Goal: Task Accomplishment & Management: Manage account settings

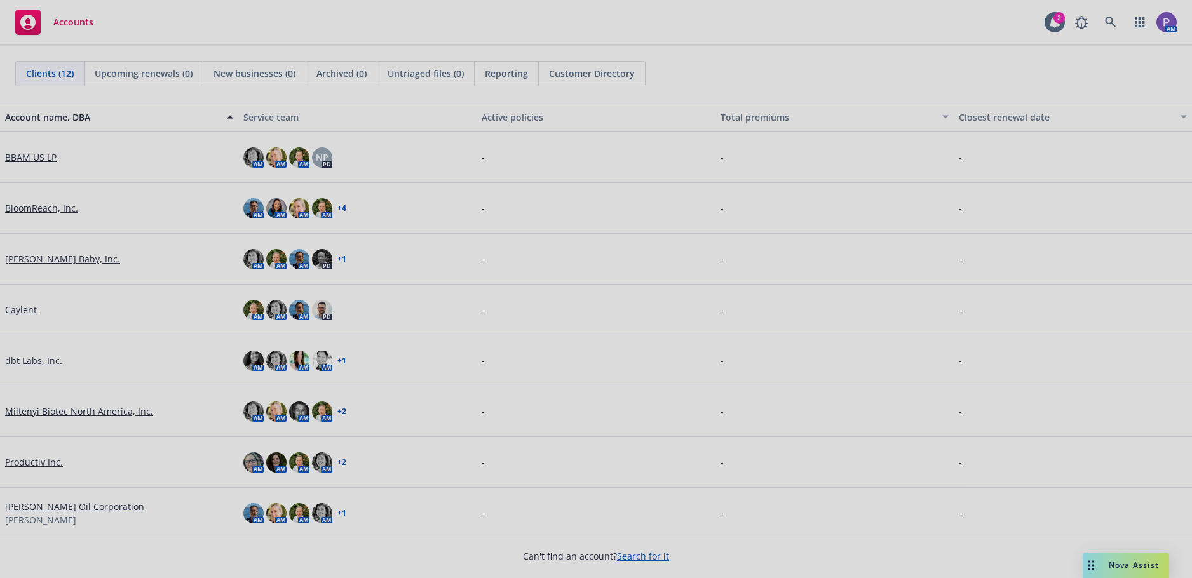
click at [22, 311] on div at bounding box center [596, 289] width 1192 height 578
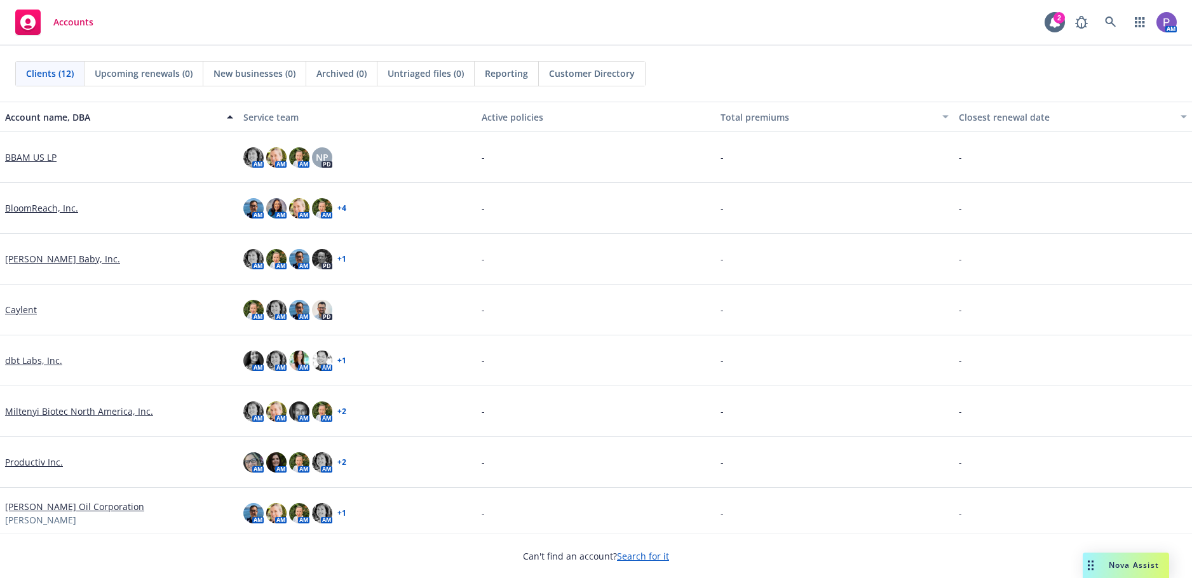
click at [22, 311] on link "Caylent" at bounding box center [21, 309] width 32 height 13
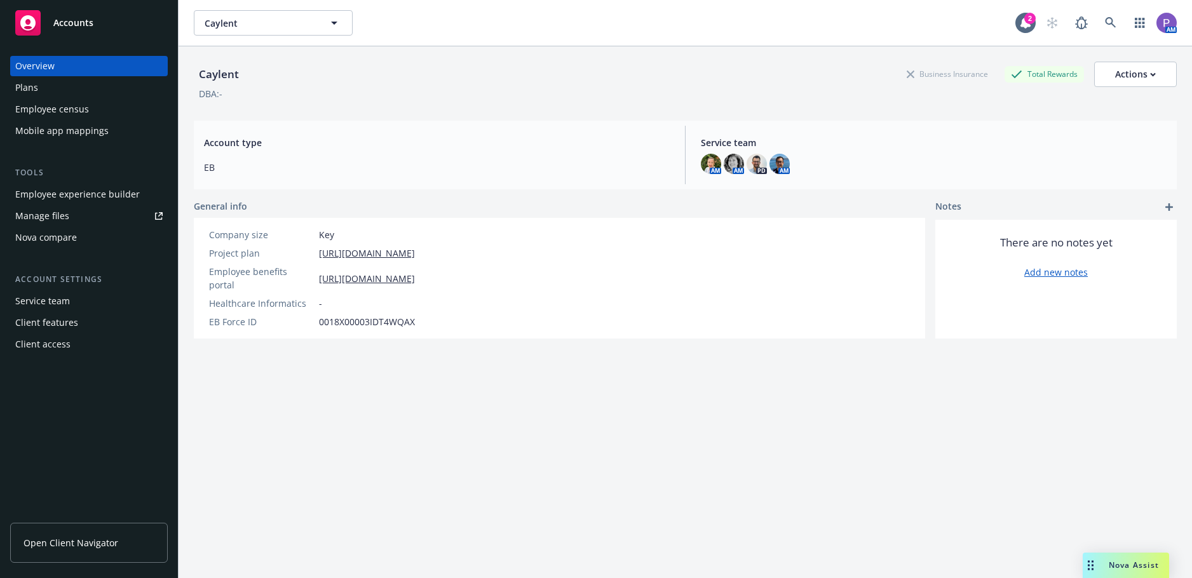
click at [32, 214] on div "Manage files" at bounding box center [42, 216] width 54 height 20
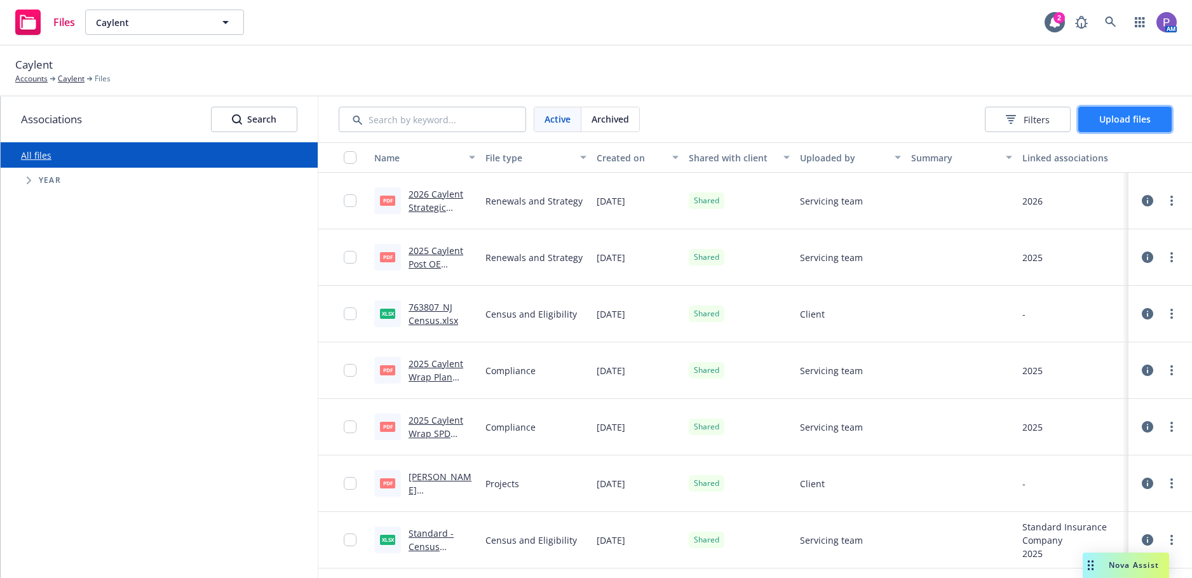
click at [1130, 116] on span "Upload files" at bounding box center [1124, 119] width 51 height 12
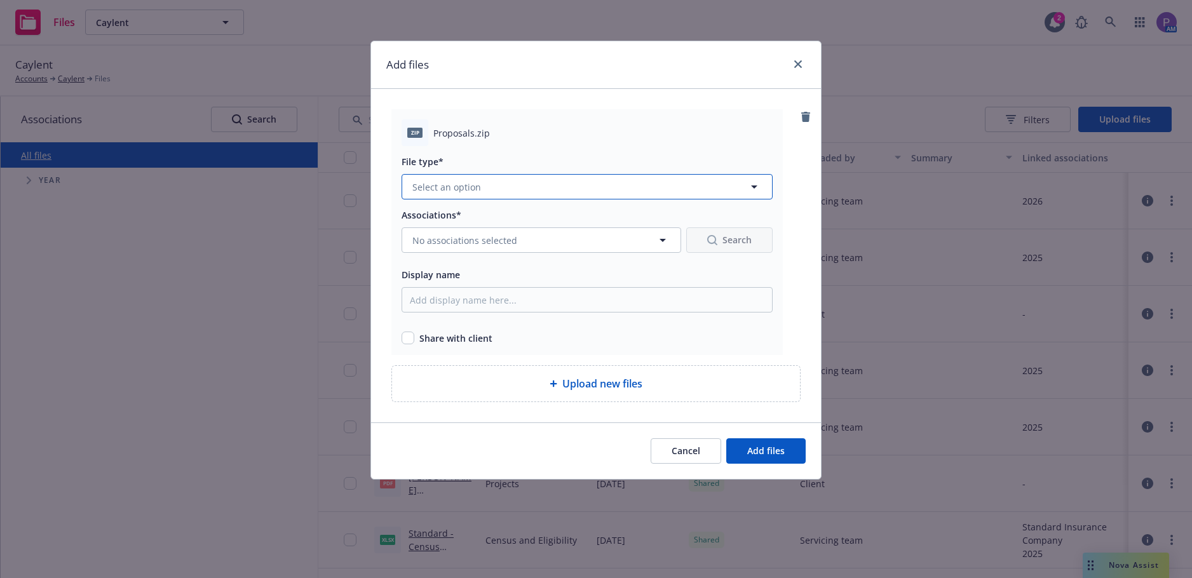
click at [435, 187] on span "Select an option" at bounding box center [446, 186] width 69 height 13
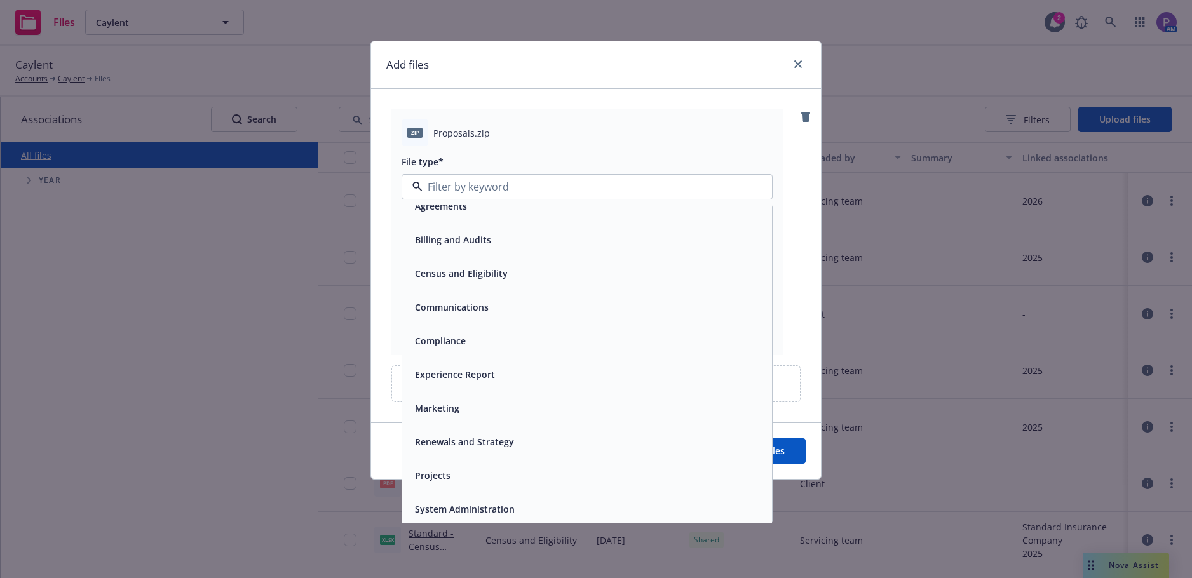
scroll to position [19, 0]
click at [457, 410] on span "Marketing" at bounding box center [437, 404] width 44 height 13
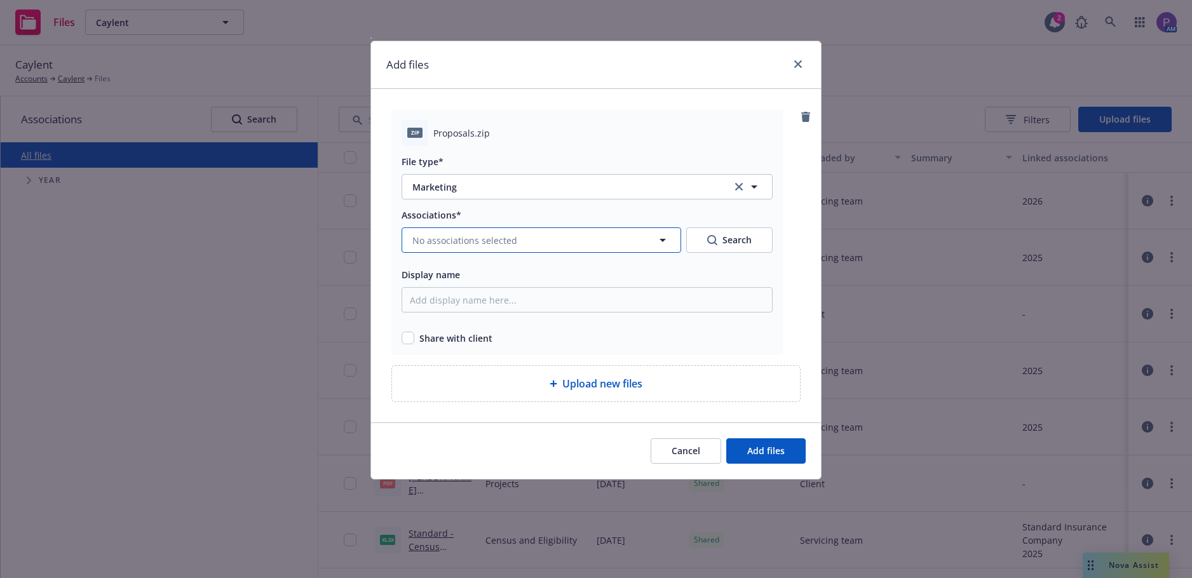
click at [499, 243] on span "No associations selected" at bounding box center [464, 240] width 105 height 13
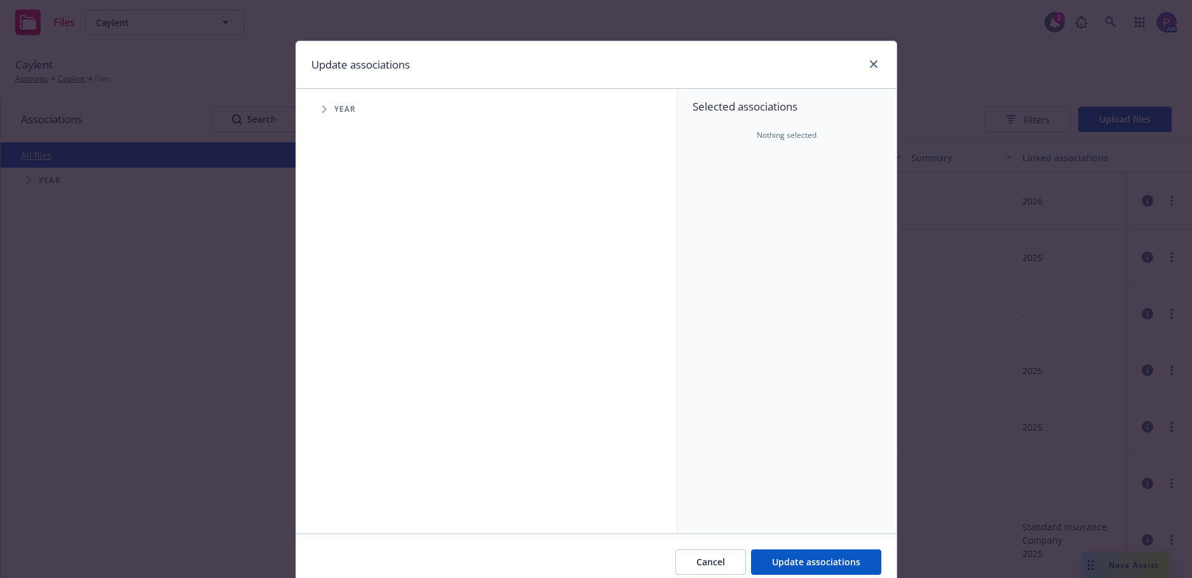
click at [327, 109] on span "Tree Example" at bounding box center [324, 109] width 20 height 20
click at [351, 310] on input "Tree Example" at bounding box center [356, 312] width 13 height 13
checkbox input "true"
click at [712, 166] on span "2026" at bounding box center [713, 164] width 20 height 13
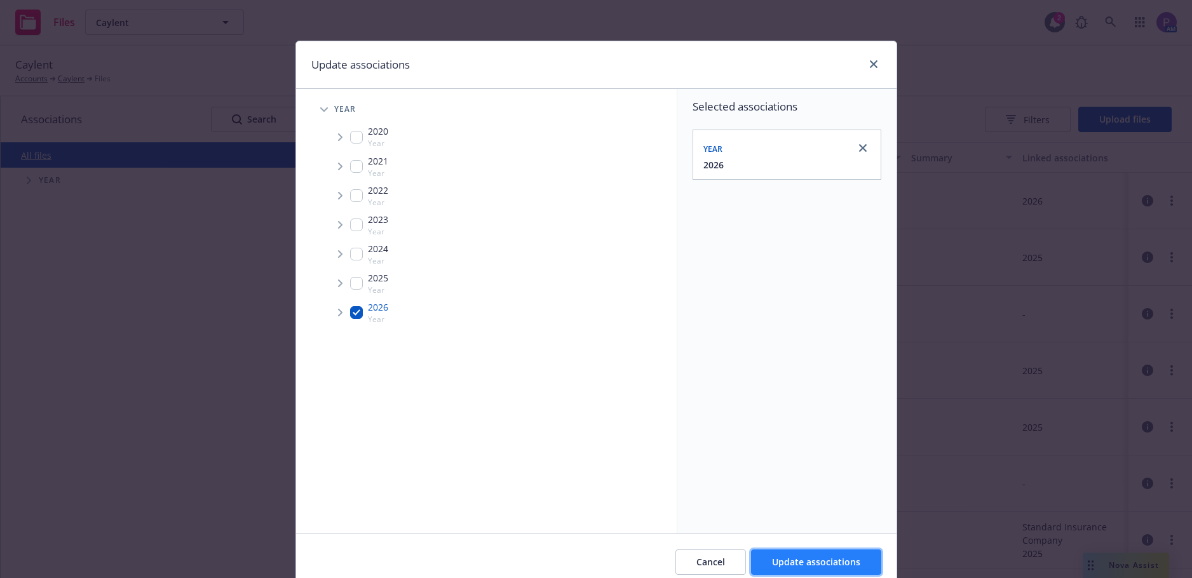
click at [786, 550] on button "Update associations" at bounding box center [816, 562] width 130 height 25
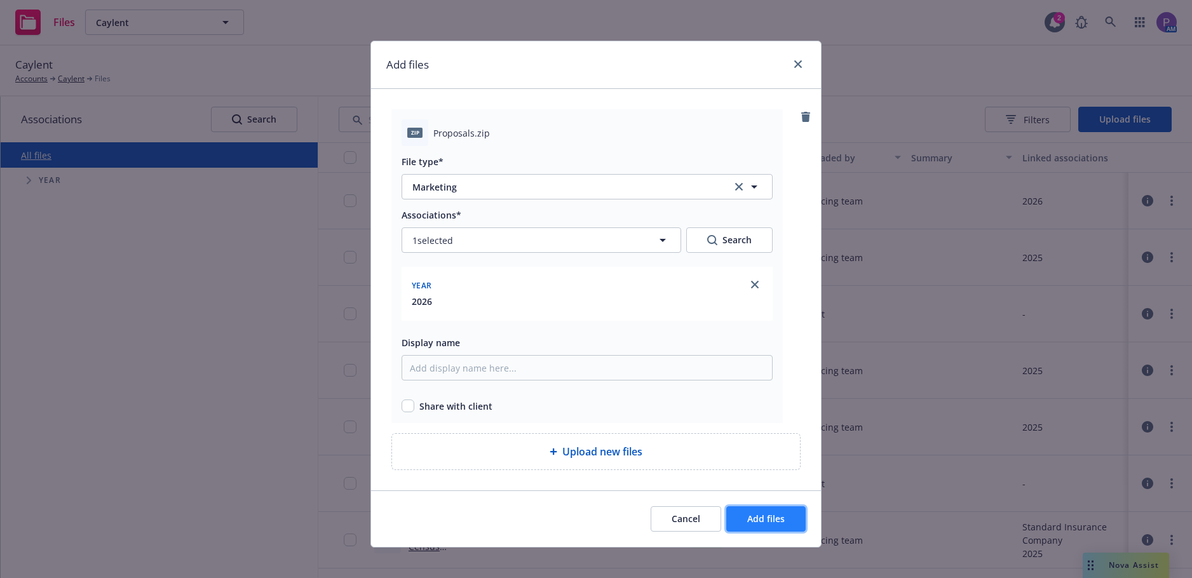
click at [762, 520] on span "Add files" at bounding box center [765, 519] width 37 height 12
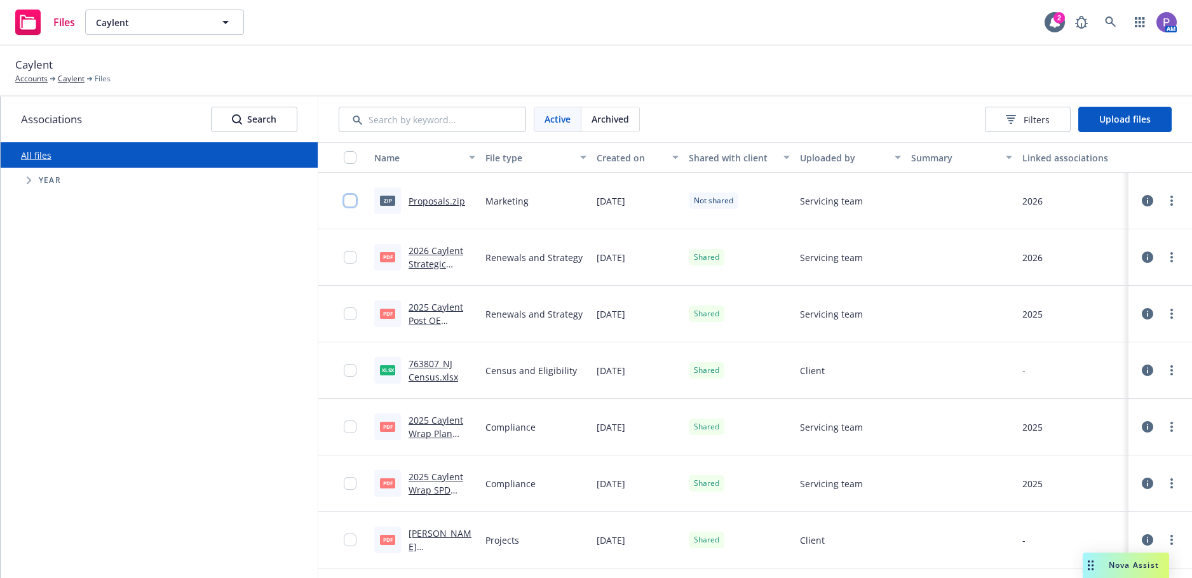
click at [354, 196] on input "checkbox" at bounding box center [350, 200] width 13 height 13
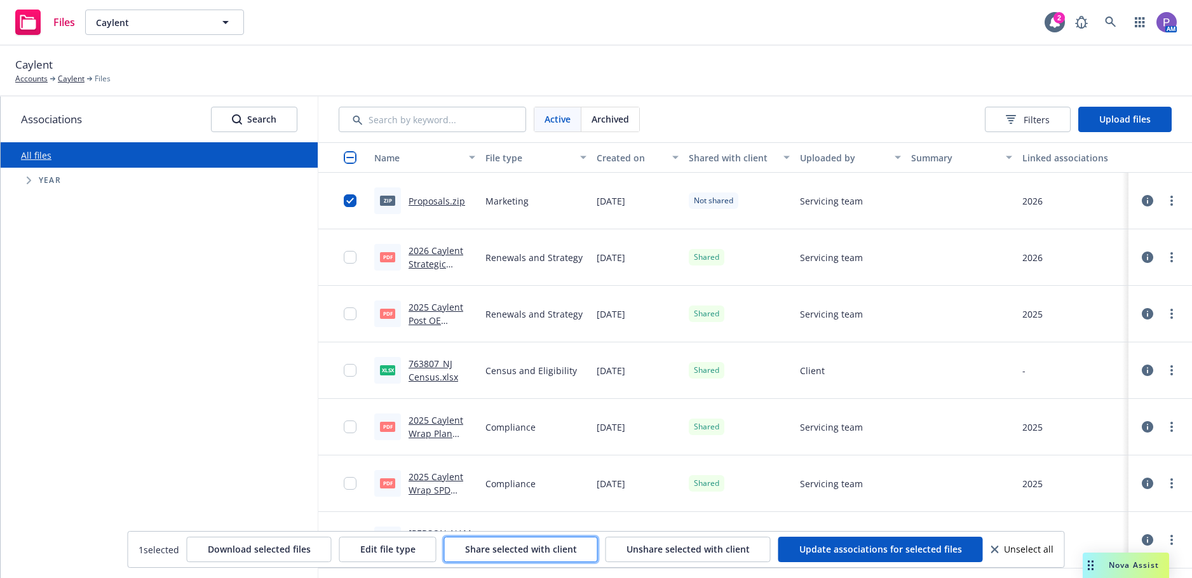
click at [537, 552] on span "Share selected with client" at bounding box center [521, 549] width 112 height 12
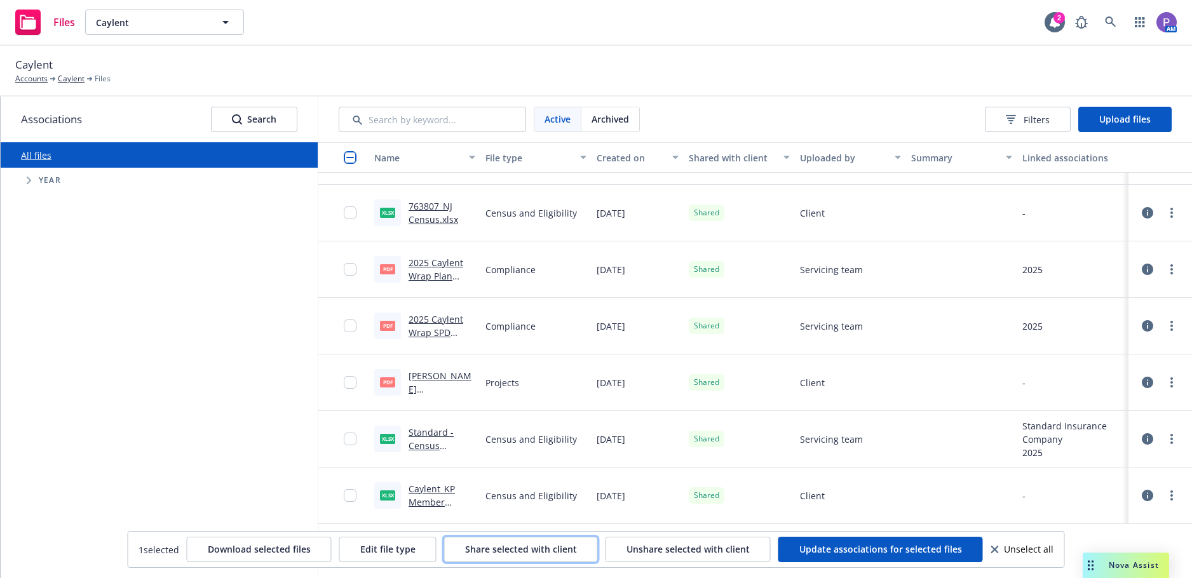
scroll to position [0, 0]
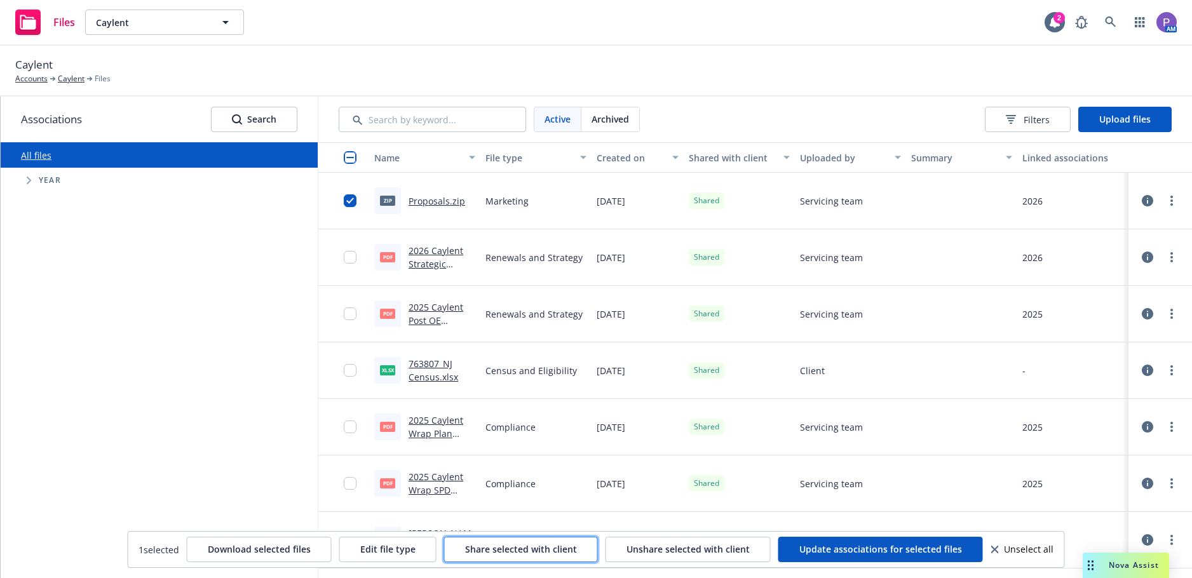
click at [530, 550] on span "Share selected with client" at bounding box center [521, 549] width 112 height 12
click at [1164, 196] on link "more" at bounding box center [1171, 200] width 15 height 15
click at [1164, 198] on link "more" at bounding box center [1171, 200] width 15 height 15
click at [1141, 116] on span "Upload files" at bounding box center [1124, 119] width 51 height 12
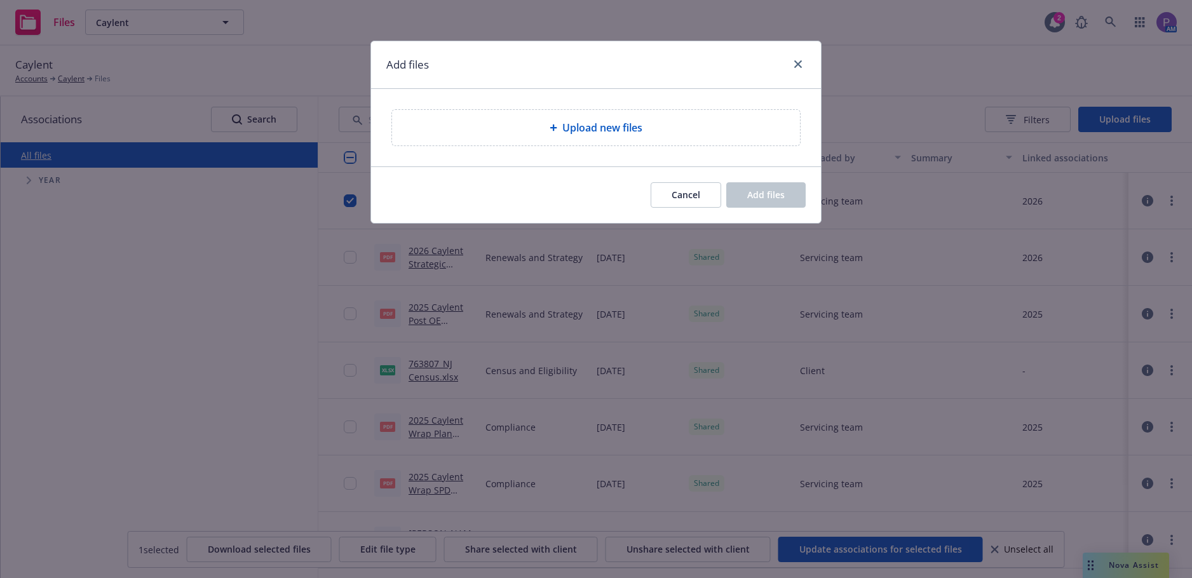
click at [809, 60] on div "Add files" at bounding box center [596, 65] width 450 height 48
click at [802, 62] on link "close" at bounding box center [797, 64] width 15 height 15
